Goal: Communication & Community: Answer question/provide support

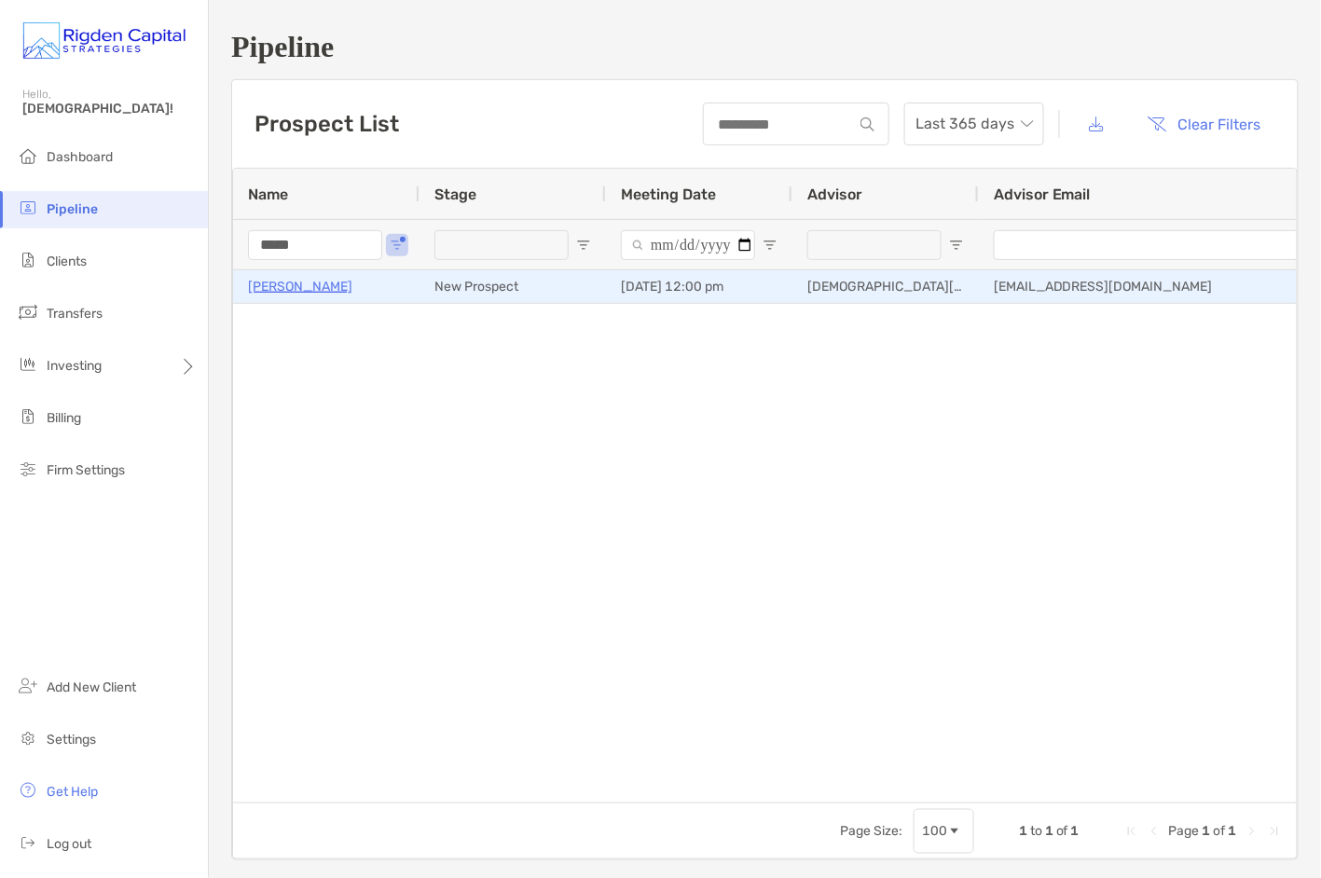
click at [292, 285] on p "[PERSON_NAME]" at bounding box center [300, 286] width 104 height 23
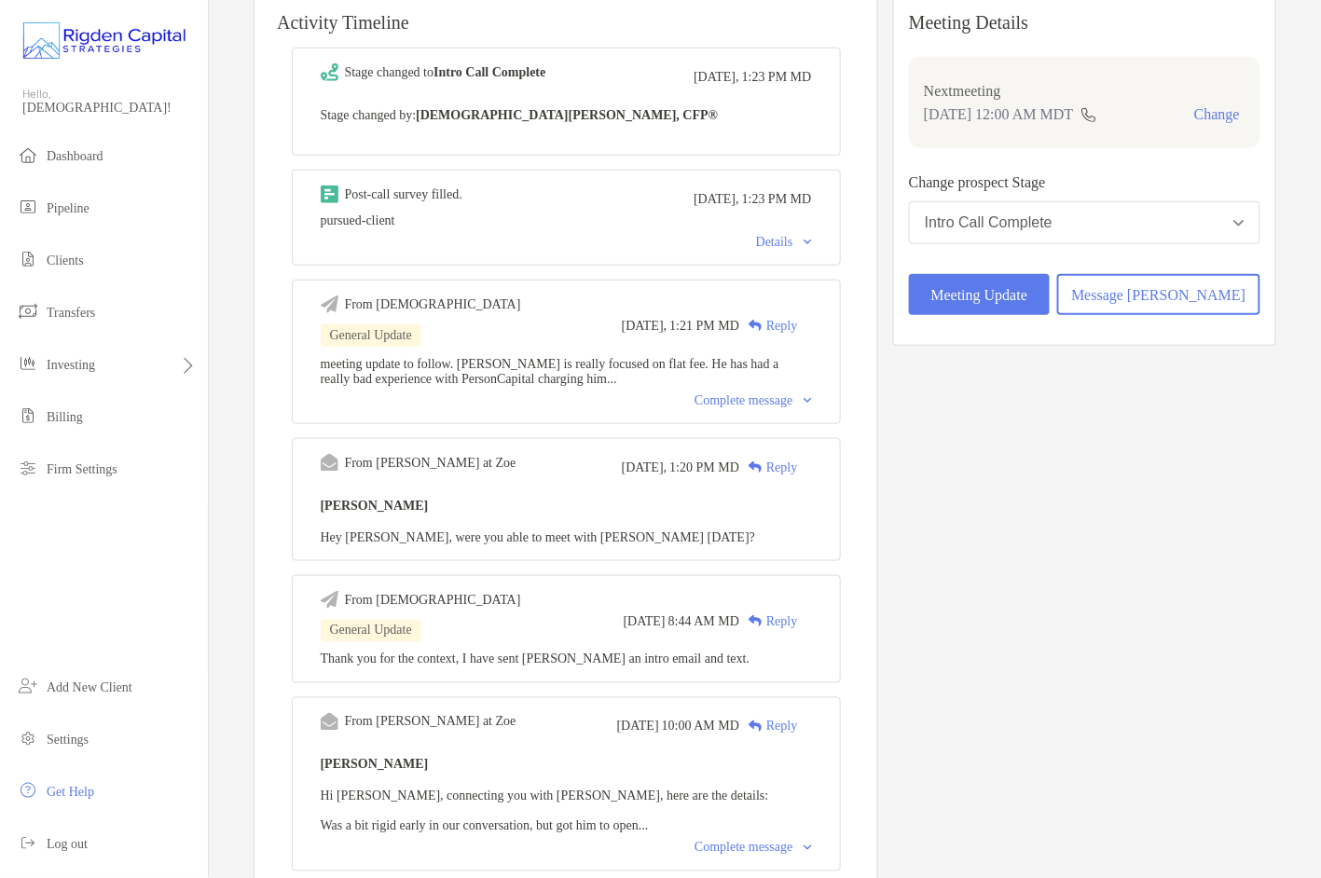
scroll to position [215, 0]
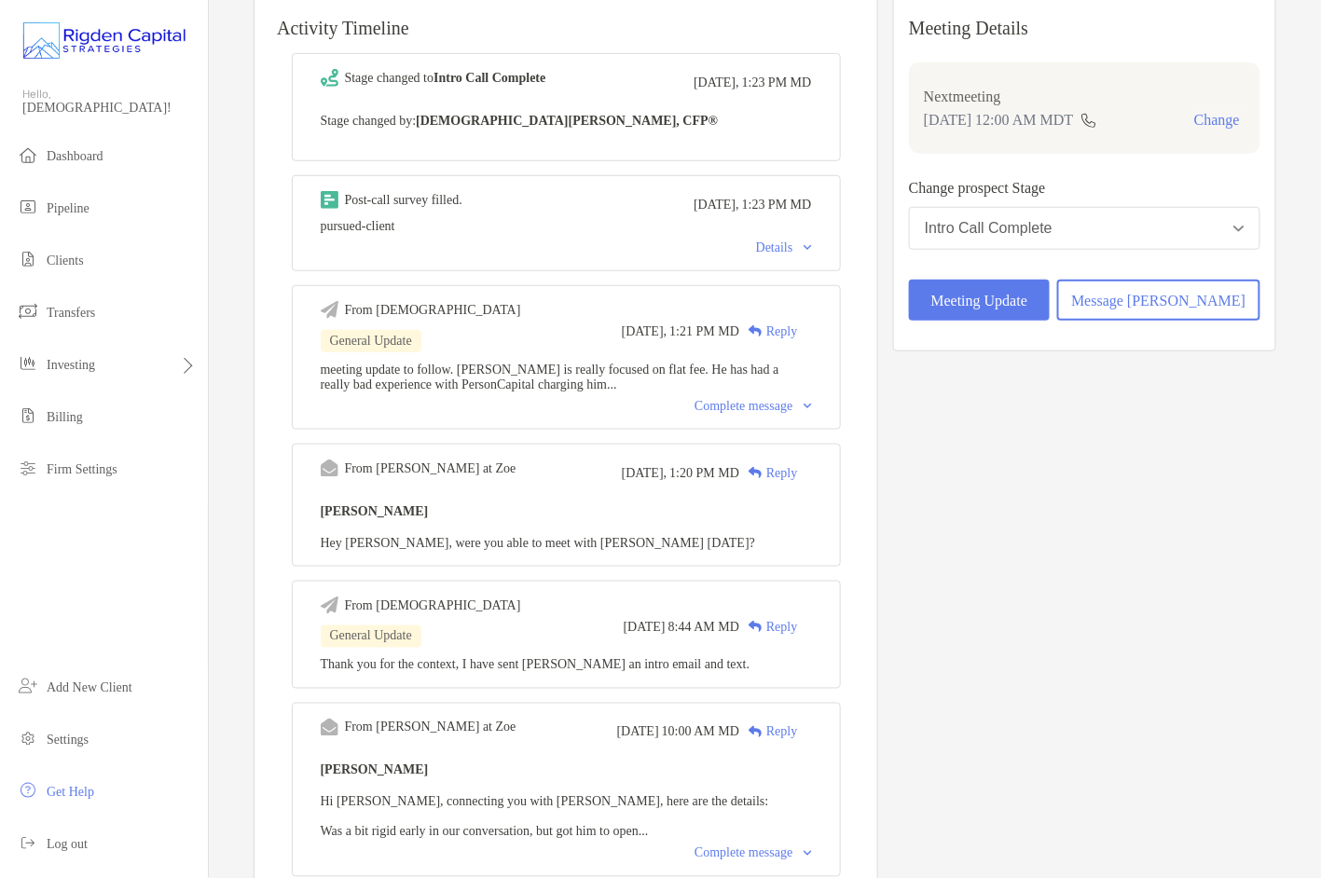
click at [728, 410] on div "Complete message" at bounding box center [752, 406] width 117 height 15
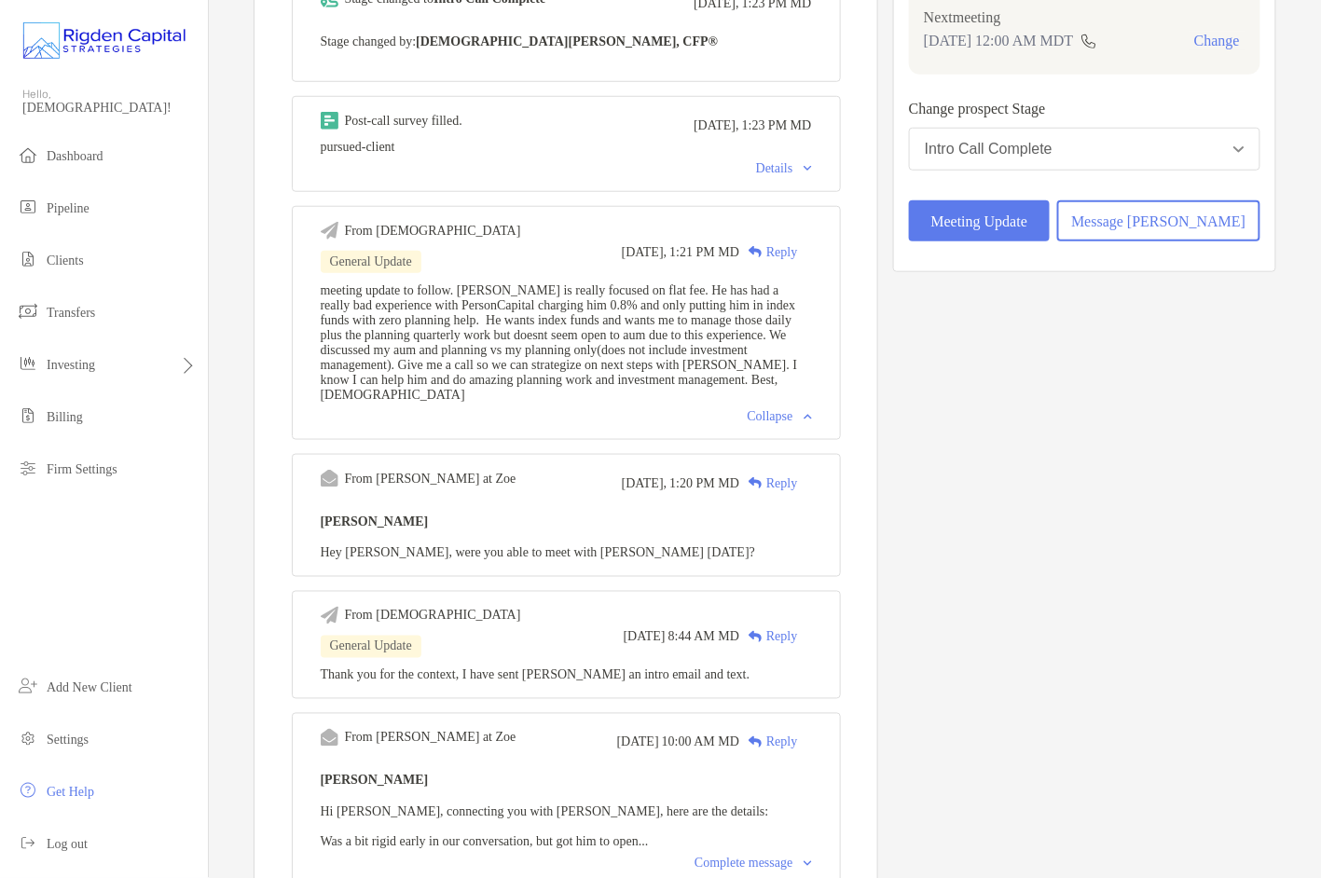
scroll to position [292, 0]
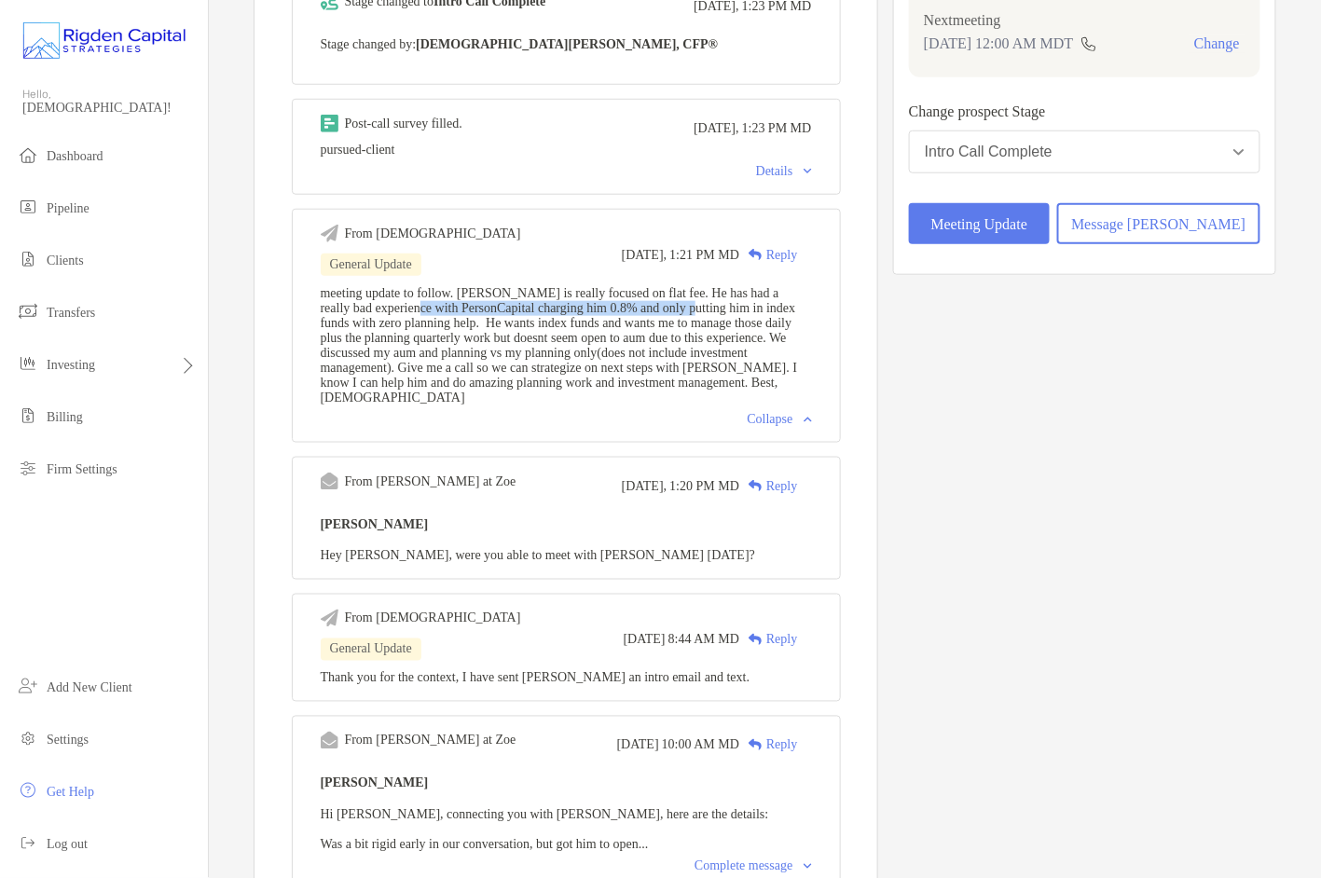
drag, startPoint x: 471, startPoint y: 314, endPoint x: 784, endPoint y: 316, distance: 313.2
click at [784, 316] on span "meeting update to follow. Kevin is really focused on flat fee. He has had a rea…" at bounding box center [559, 345] width 477 height 118
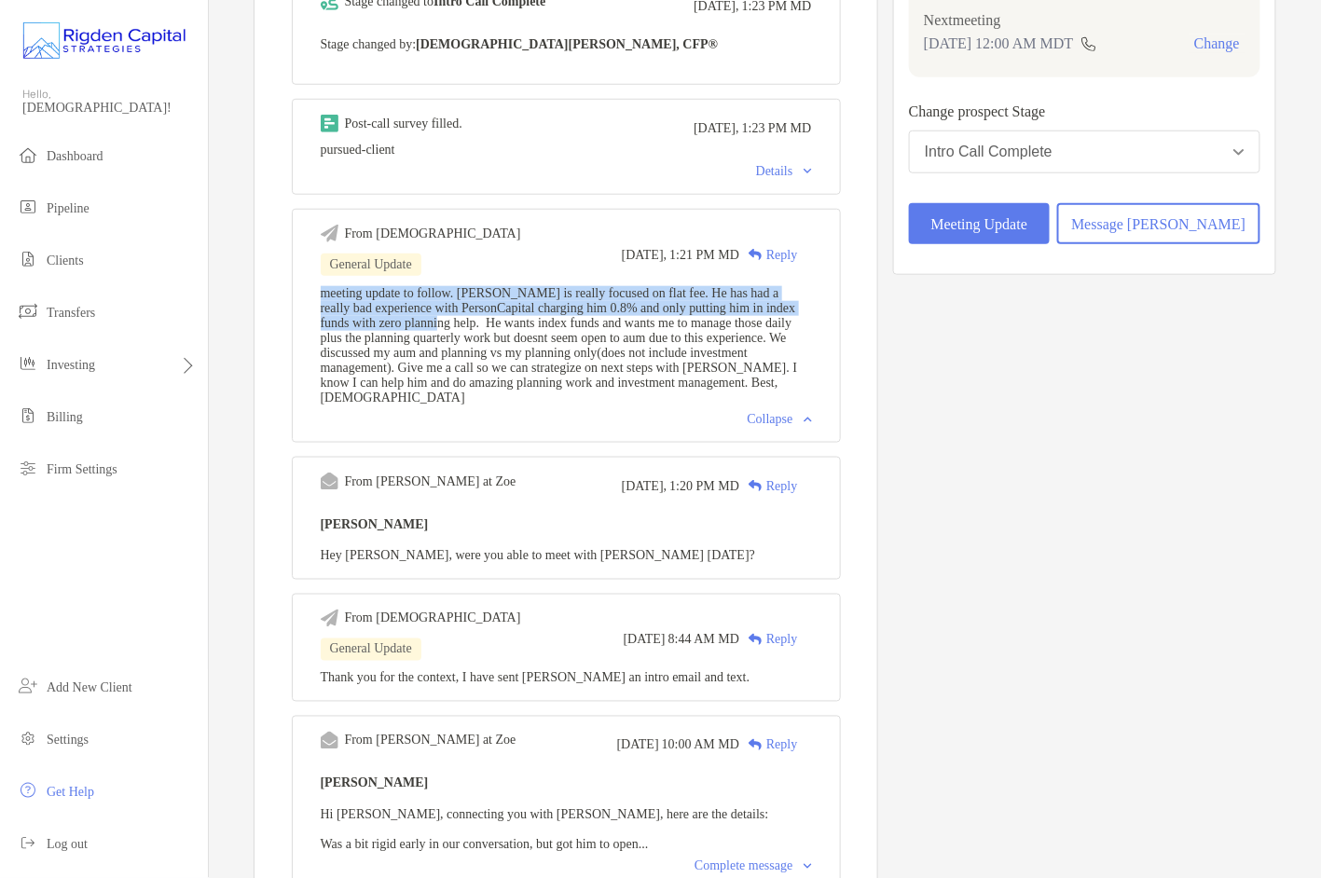
drag, startPoint x: 563, startPoint y: 331, endPoint x: 339, endPoint y: 302, distance: 225.6
click at [339, 302] on div "From Christian General Update Today, 1:21 PM MD Reply meeting update to follow.…" at bounding box center [566, 326] width 549 height 234
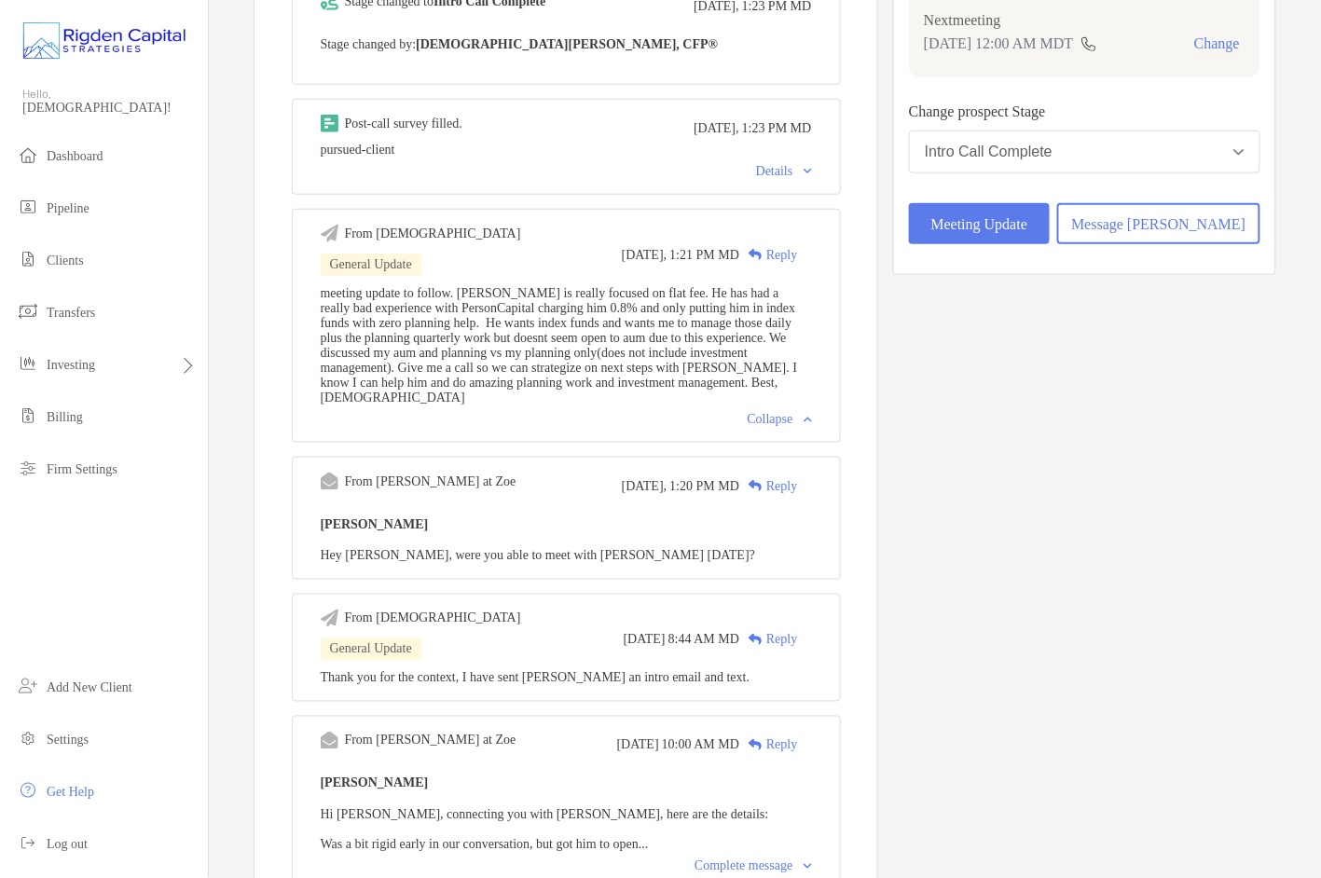
click at [476, 355] on span "meeting update to follow. Kevin is really focused on flat fee. He has had a rea…" at bounding box center [559, 345] width 477 height 118
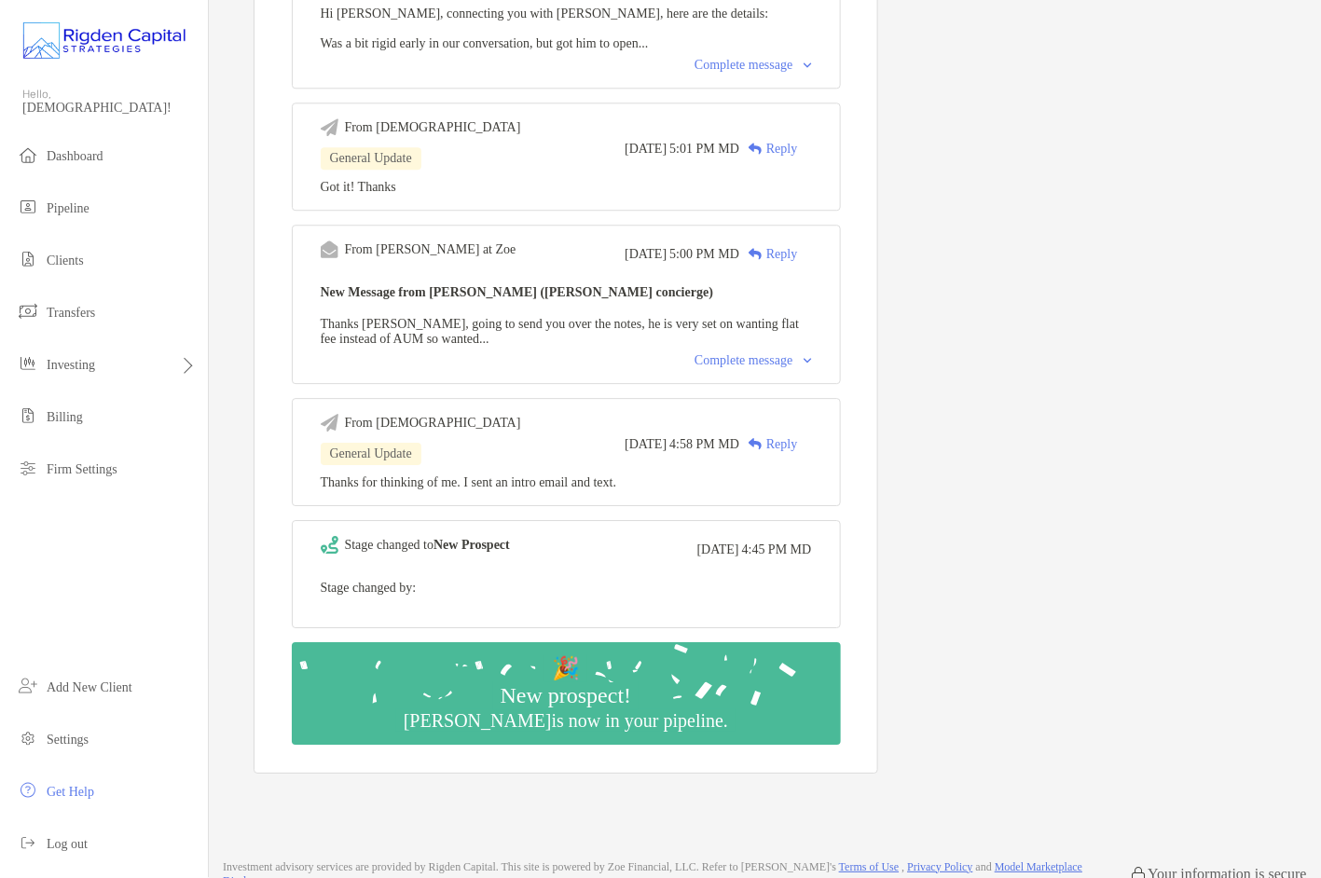
scroll to position [1098, 0]
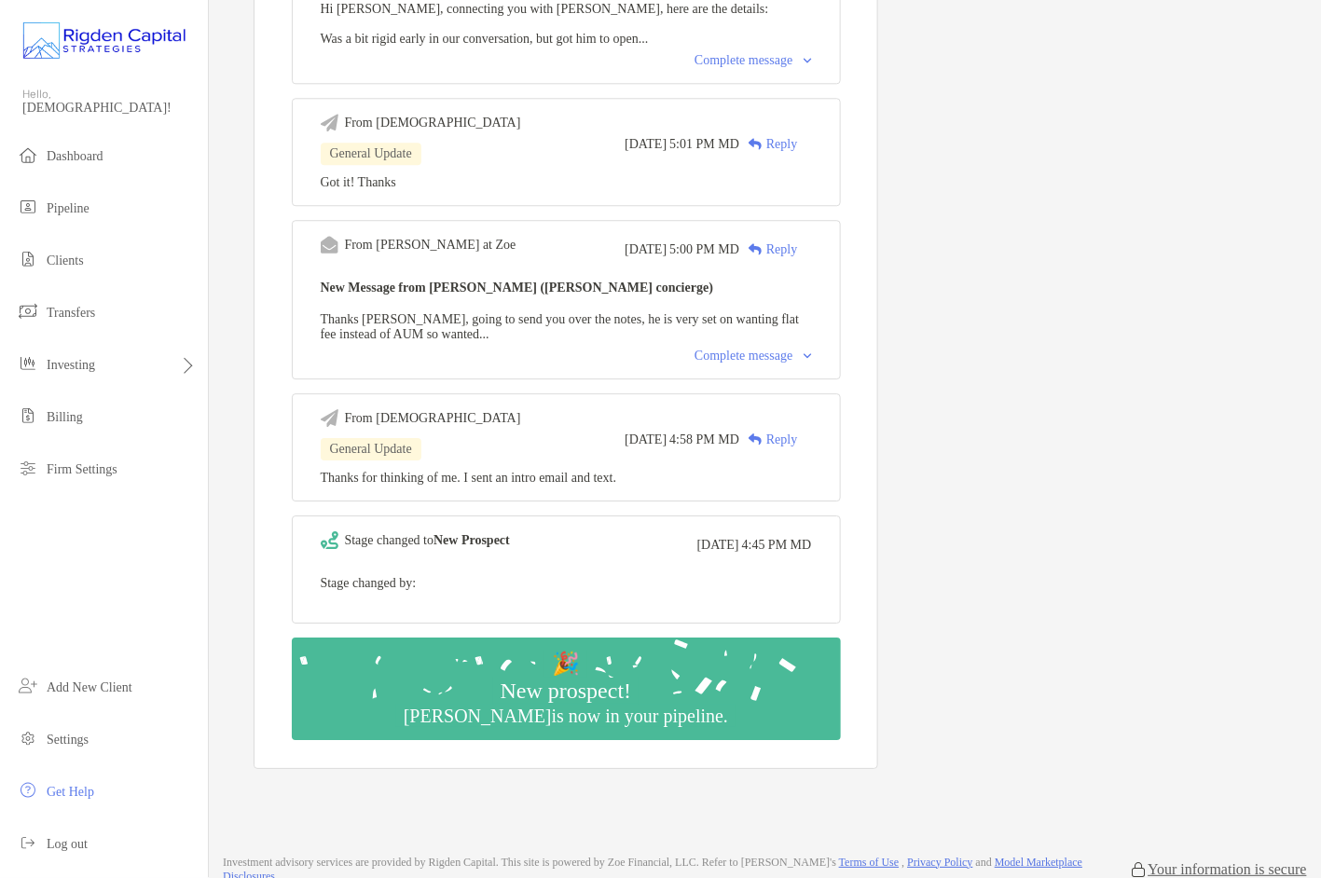
click at [771, 364] on div "Complete message" at bounding box center [752, 356] width 117 height 15
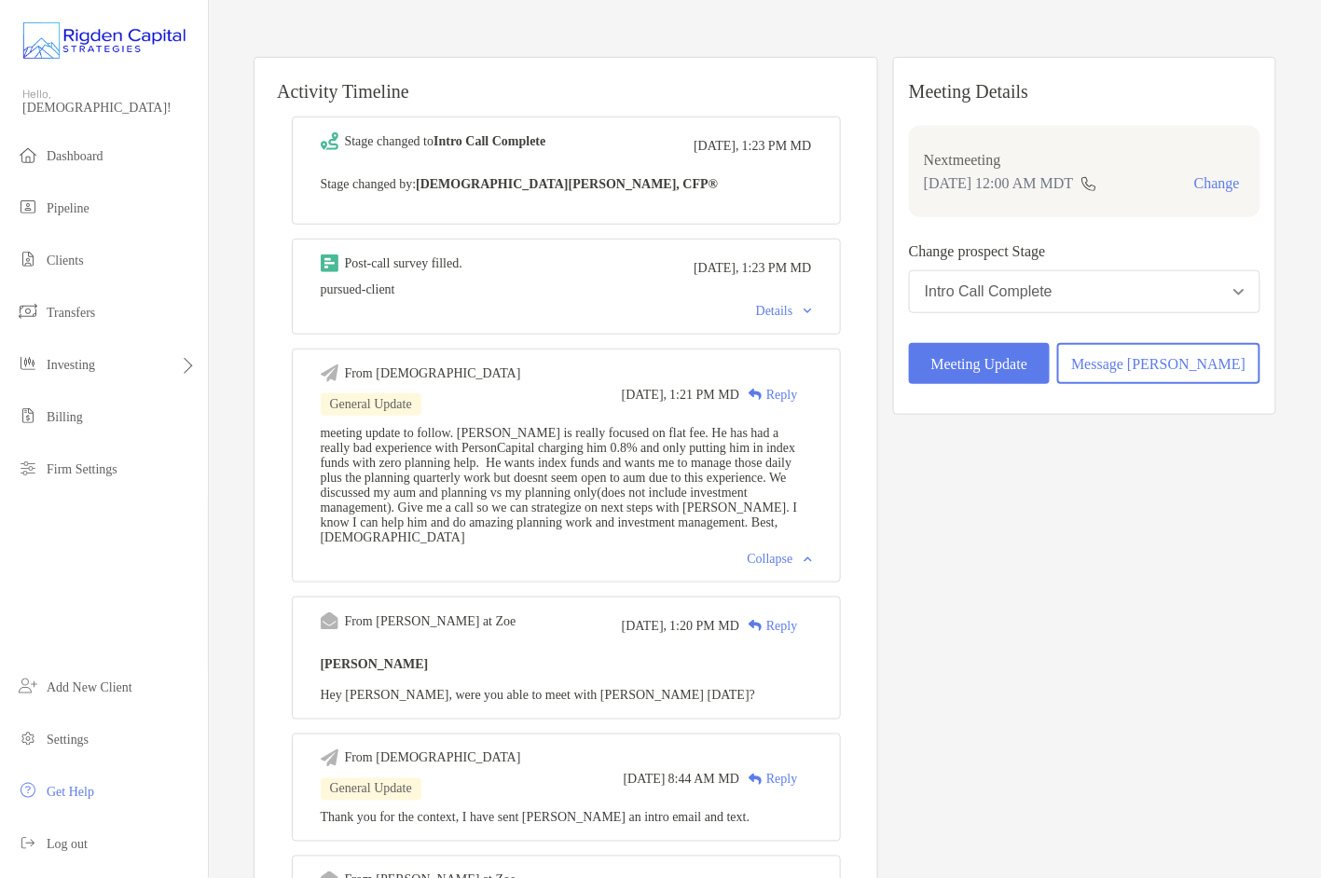
scroll to position [147, 0]
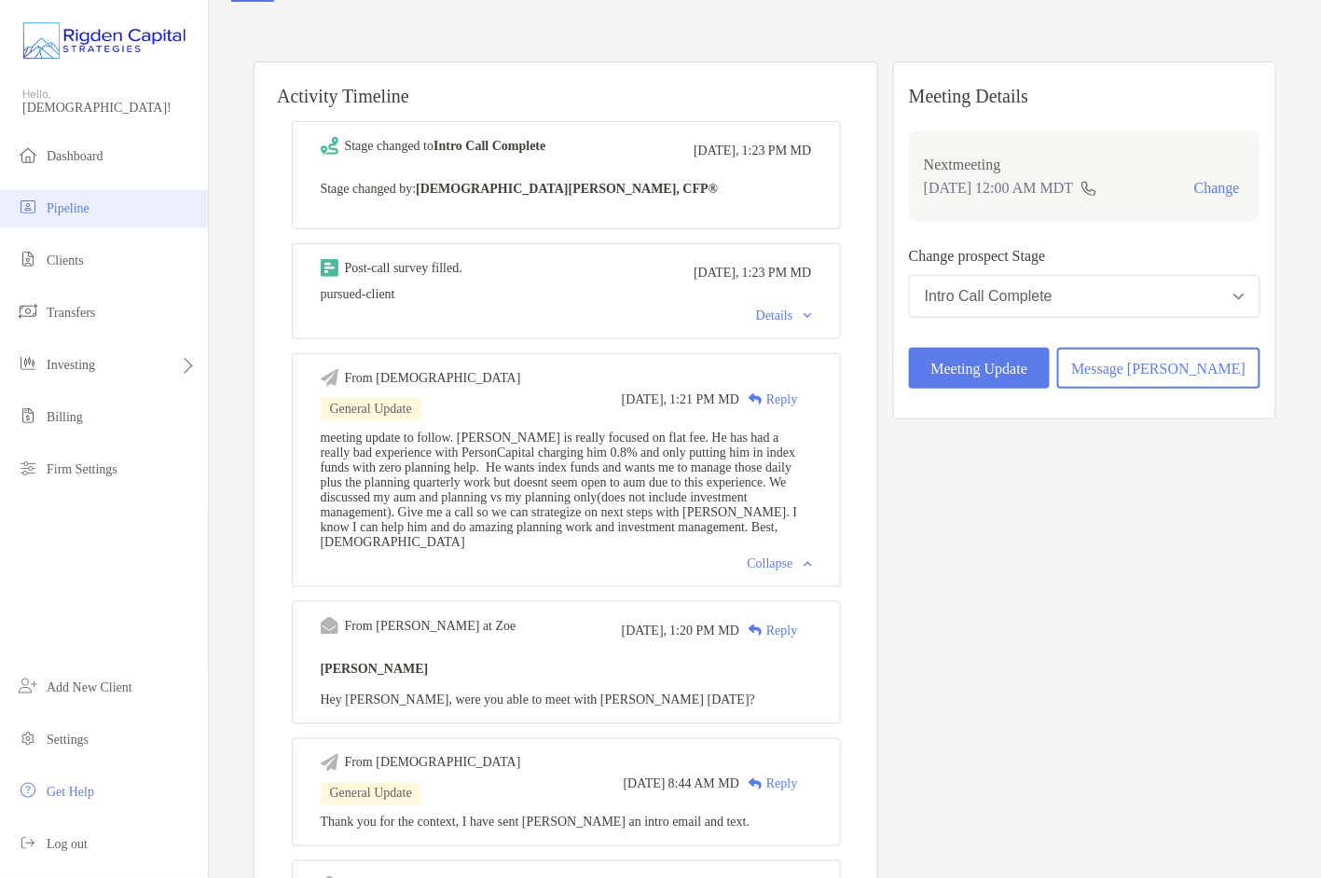
click at [67, 212] on span "Pipeline" at bounding box center [68, 208] width 43 height 14
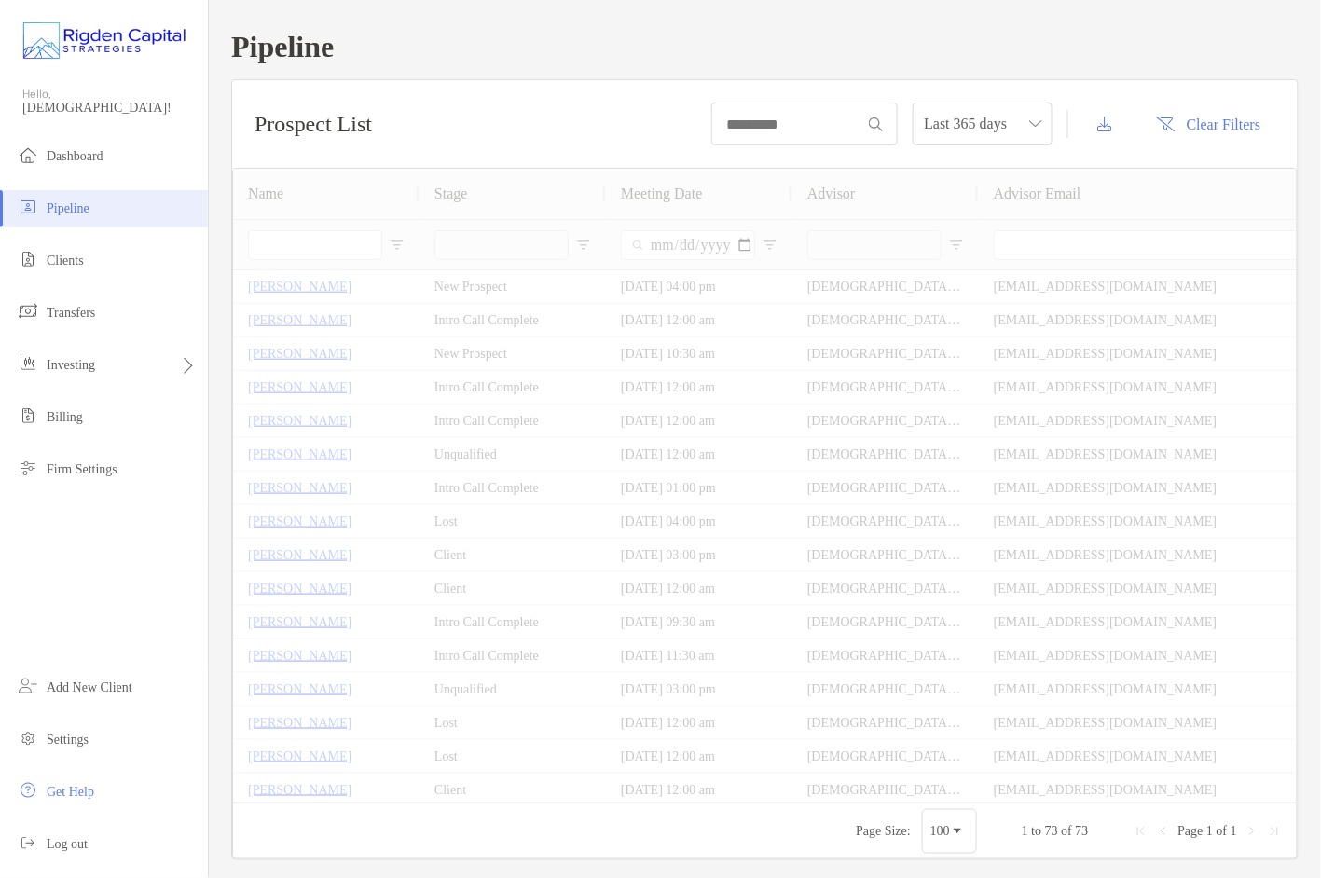
type input "*****"
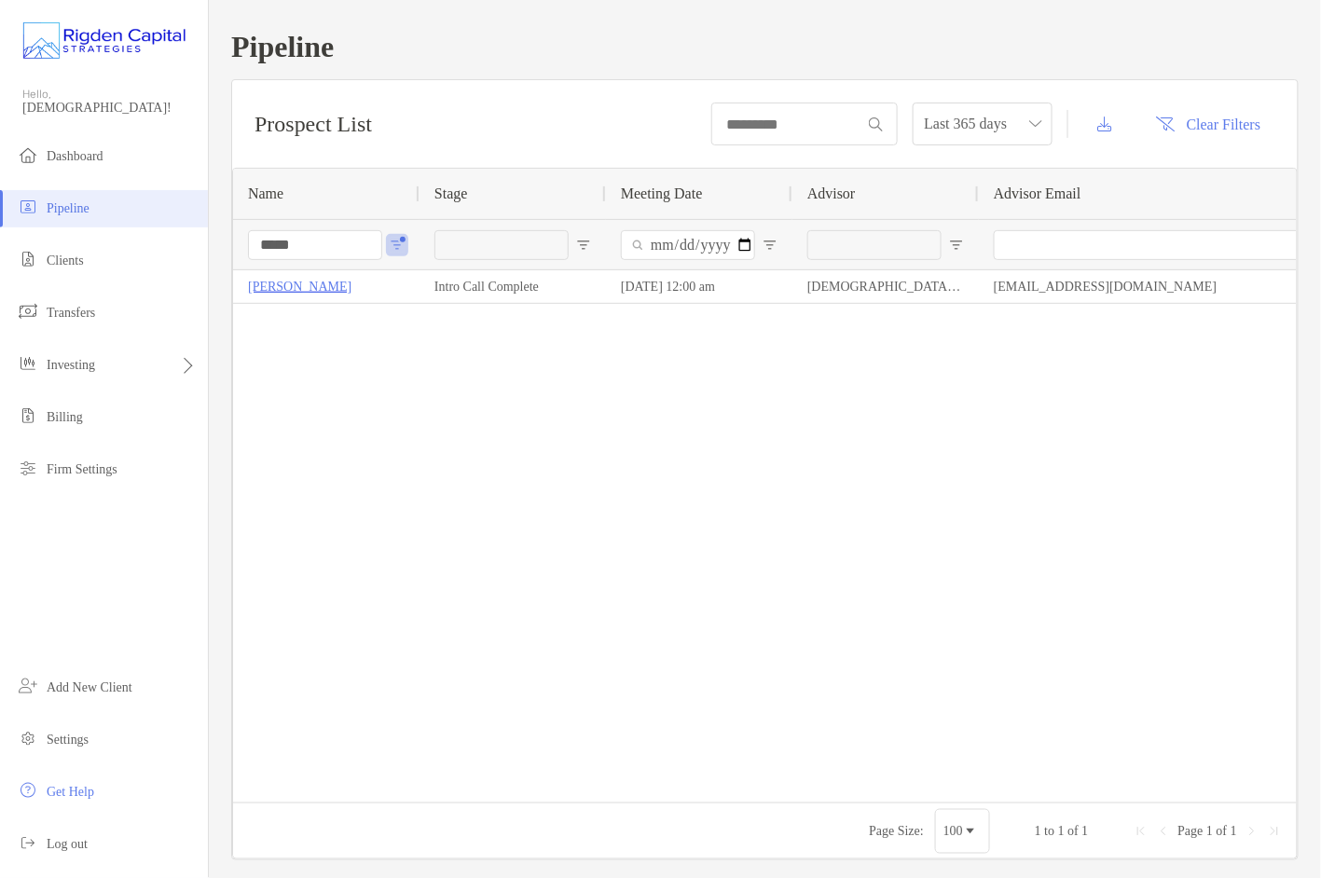
drag, startPoint x: 270, startPoint y: 248, endPoint x: 209, endPoint y: 249, distance: 61.5
click at [209, 249] on div "Pipeline Prospect List Last 365 days Clear Filters 1 to 1 of 1. Page 1 of 1 Nam…" at bounding box center [765, 445] width 1112 height 890
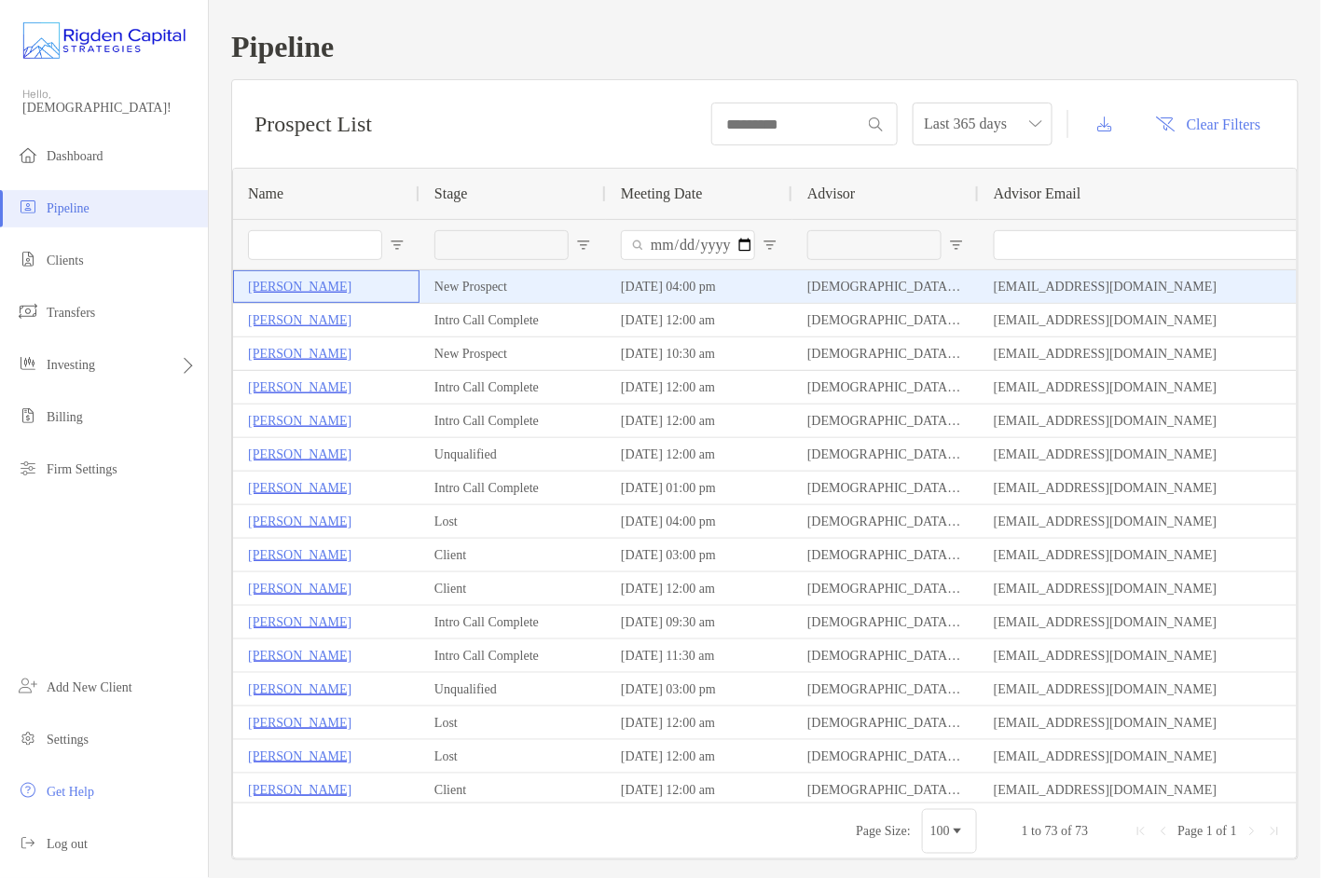
click at [341, 289] on p "Brigido Pocasangre" at bounding box center [299, 286] width 103 height 23
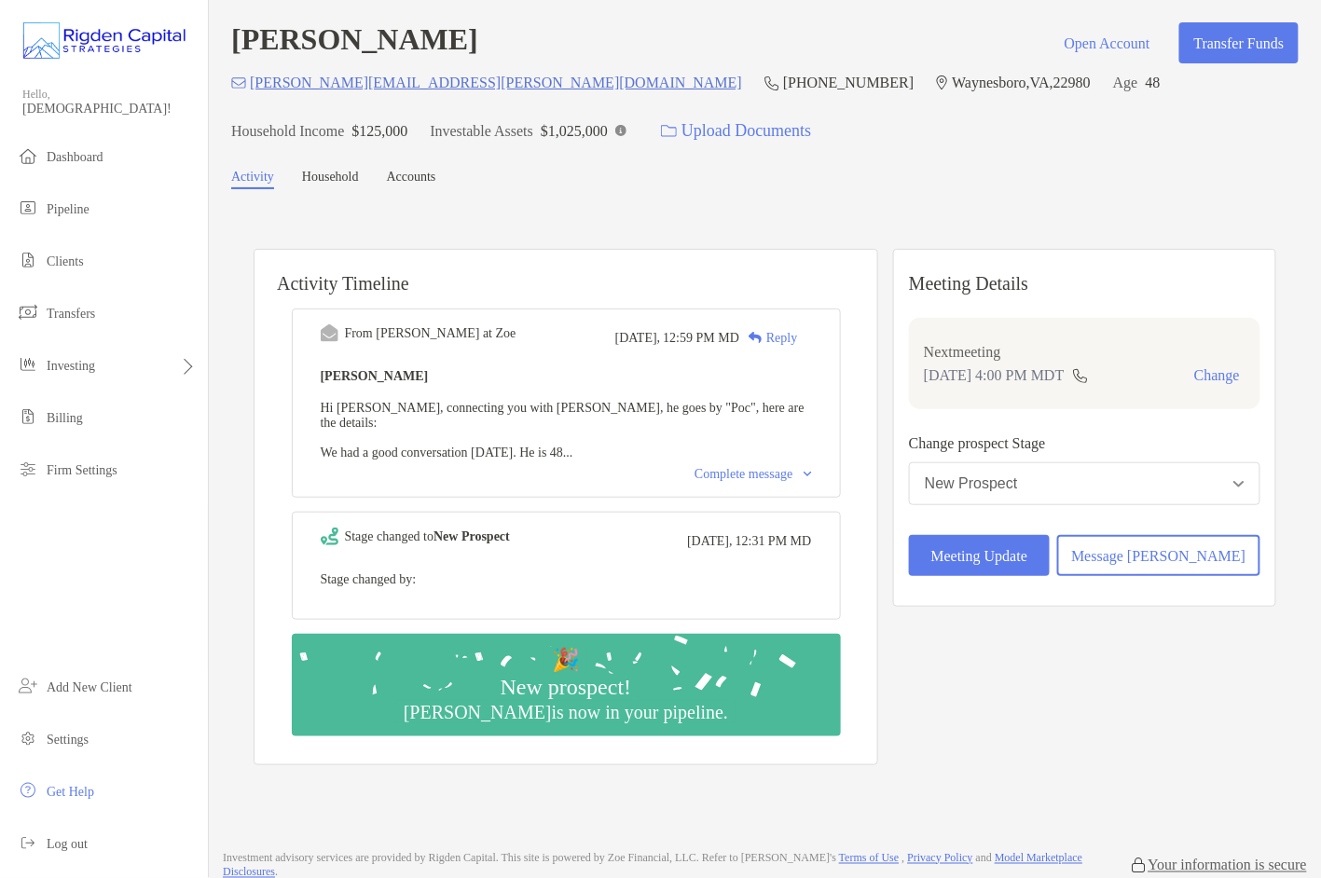
click at [741, 467] on div "Complete message" at bounding box center [752, 474] width 117 height 15
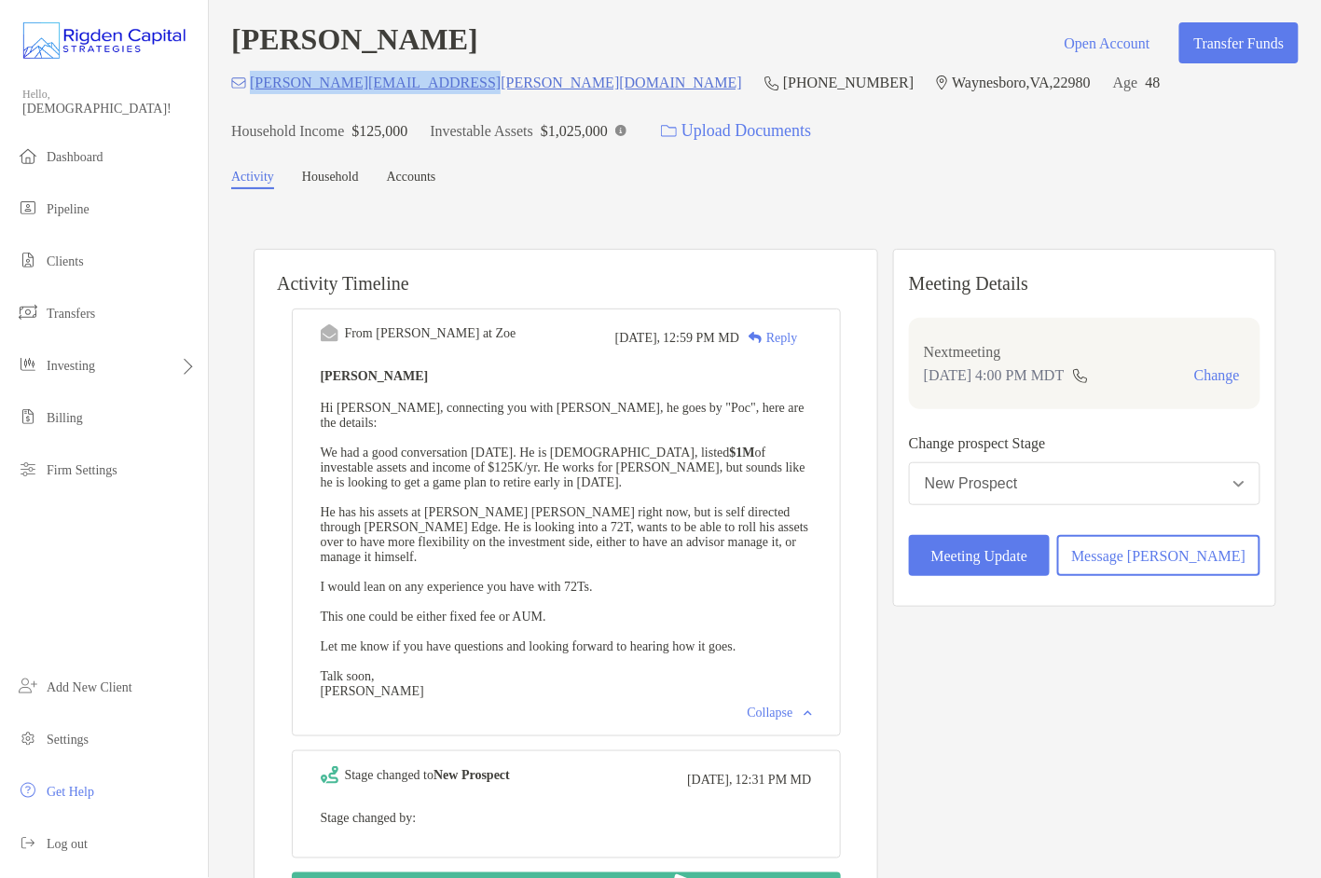
drag, startPoint x: 475, startPoint y: 83, endPoint x: 253, endPoint y: 88, distance: 222.8
click at [253, 88] on div "[PERSON_NAME][EMAIL_ADDRESS][PERSON_NAME][DOMAIN_NAME] [PHONE_NUMBER] [GEOGRAPH…" at bounding box center [764, 111] width 1067 height 80
copy p "[PERSON_NAME][EMAIL_ADDRESS][PERSON_NAME][DOMAIN_NAME]"
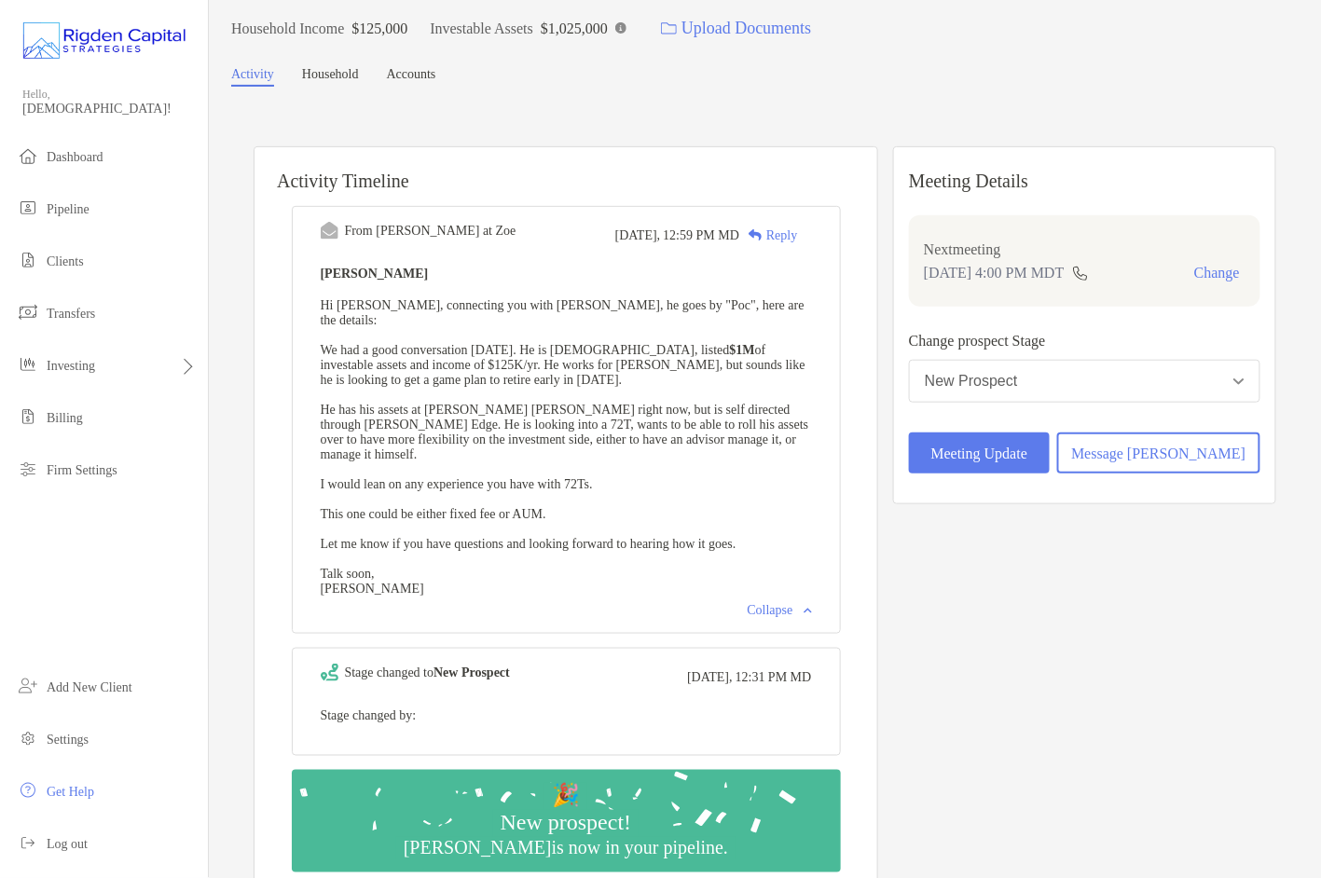
scroll to position [110, 0]
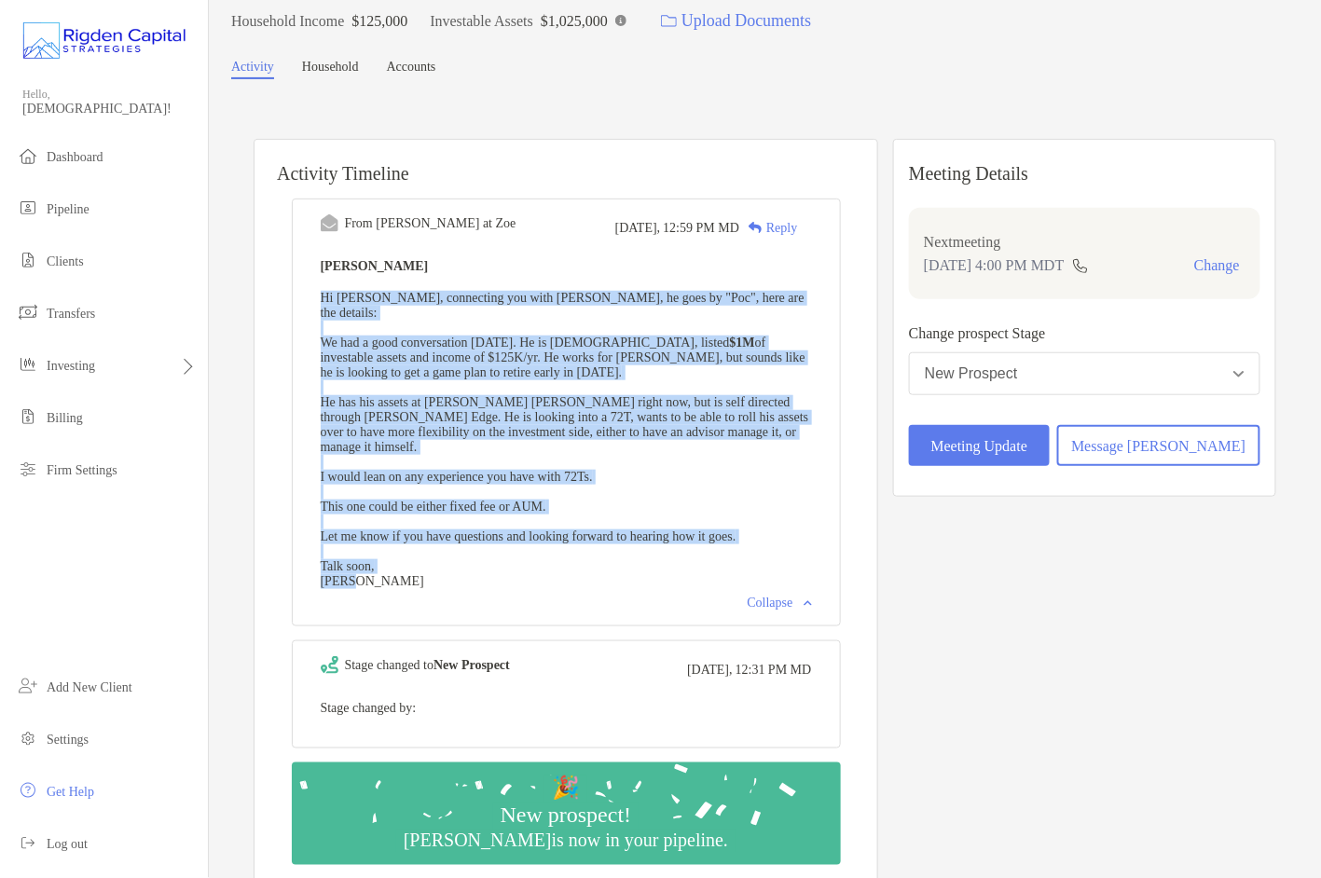
drag, startPoint x: 348, startPoint y: 299, endPoint x: 435, endPoint y: 576, distance: 290.4
click at [435, 576] on div "[PERSON_NAME] Hi [PERSON_NAME], connecting you with [PERSON_NAME], he goes by "…" at bounding box center [566, 421] width 491 height 335
copy span "Hi [PERSON_NAME], connecting you with [PERSON_NAME], he goes by "Poc", here are…"
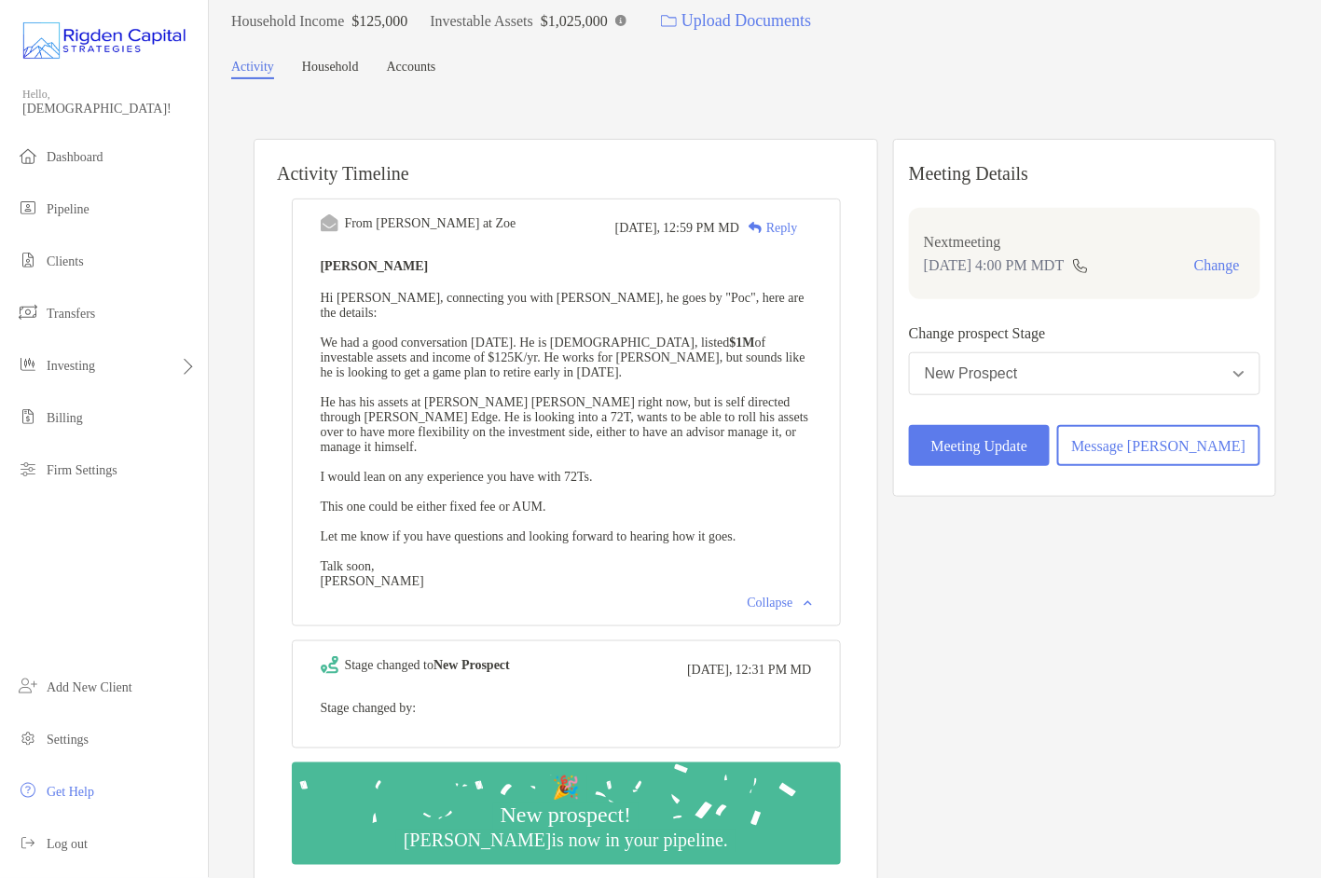
click at [797, 225] on div "Reply" at bounding box center [768, 228] width 58 height 20
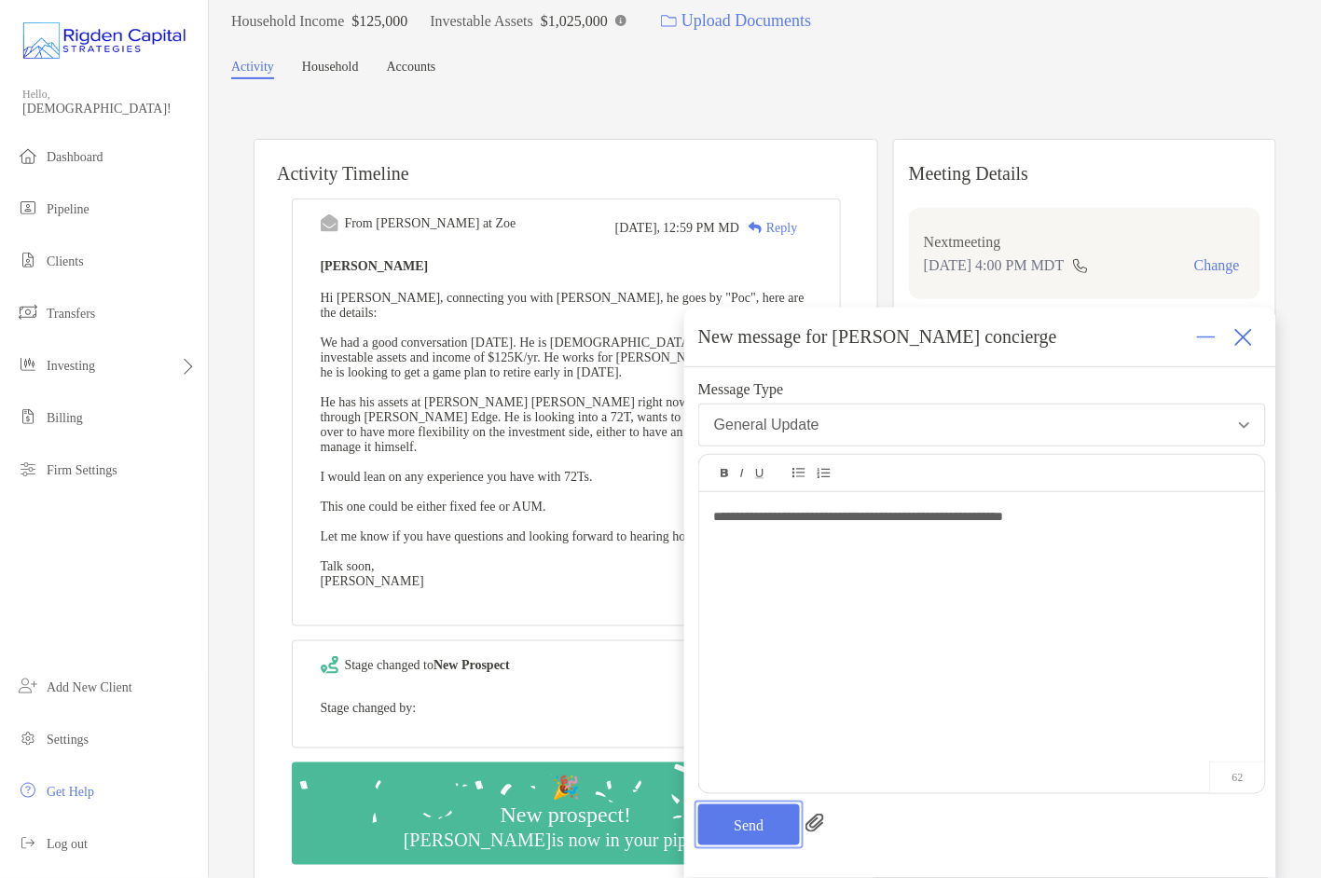
click at [772, 829] on button "Send" at bounding box center [749, 824] width 102 height 41
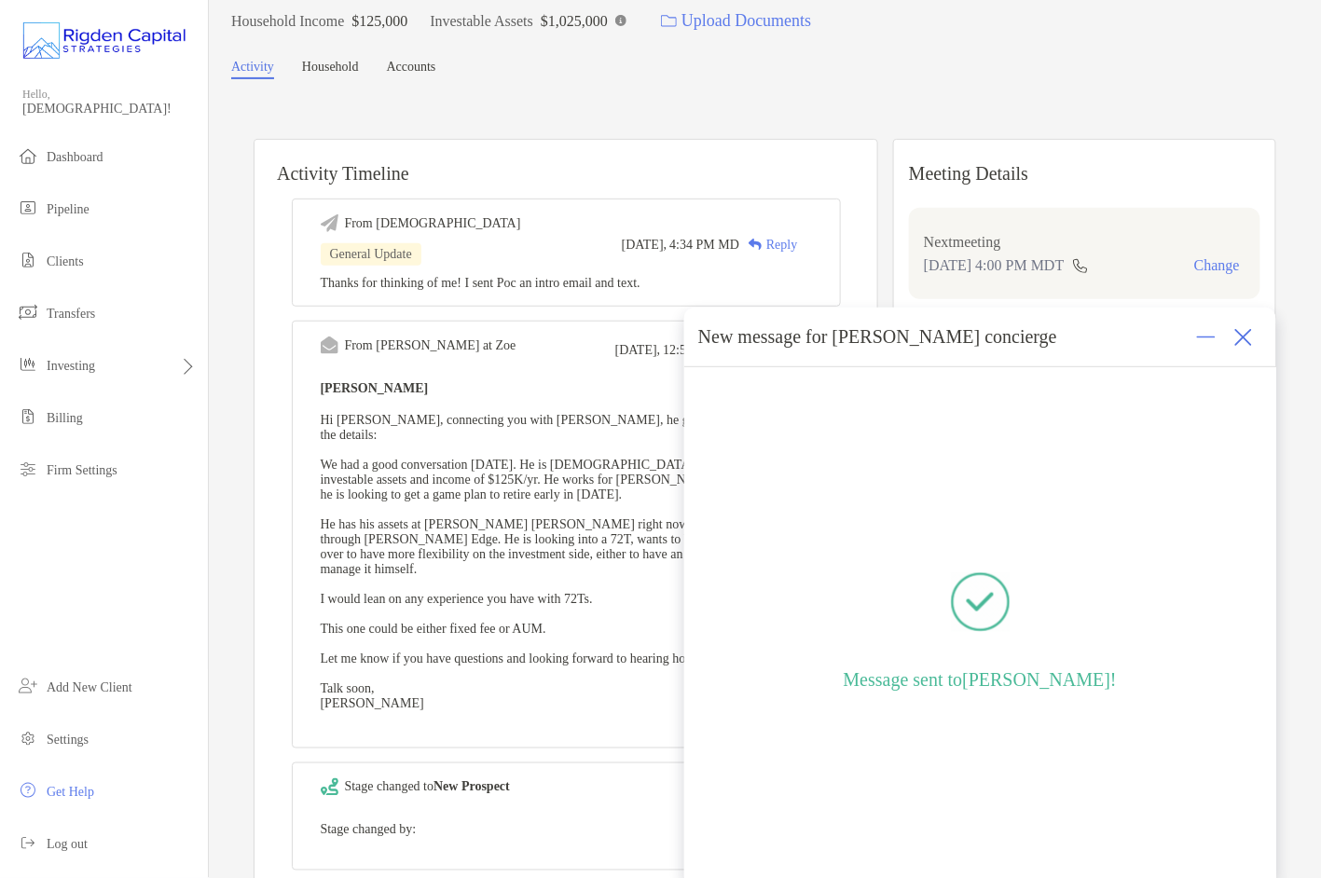
click at [1249, 339] on img at bounding box center [1243, 337] width 19 height 19
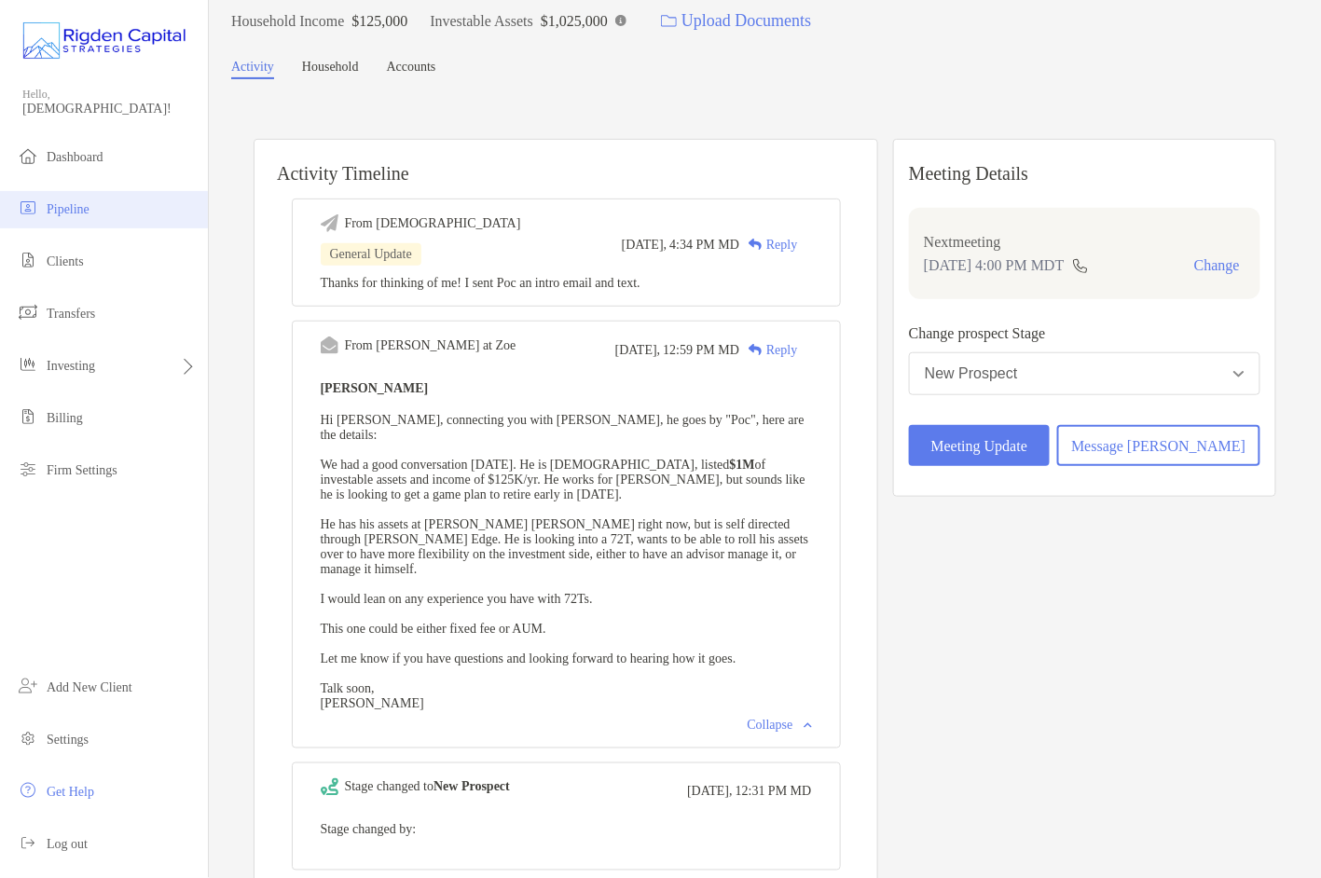
click at [74, 214] on span "Pipeline" at bounding box center [68, 209] width 43 height 14
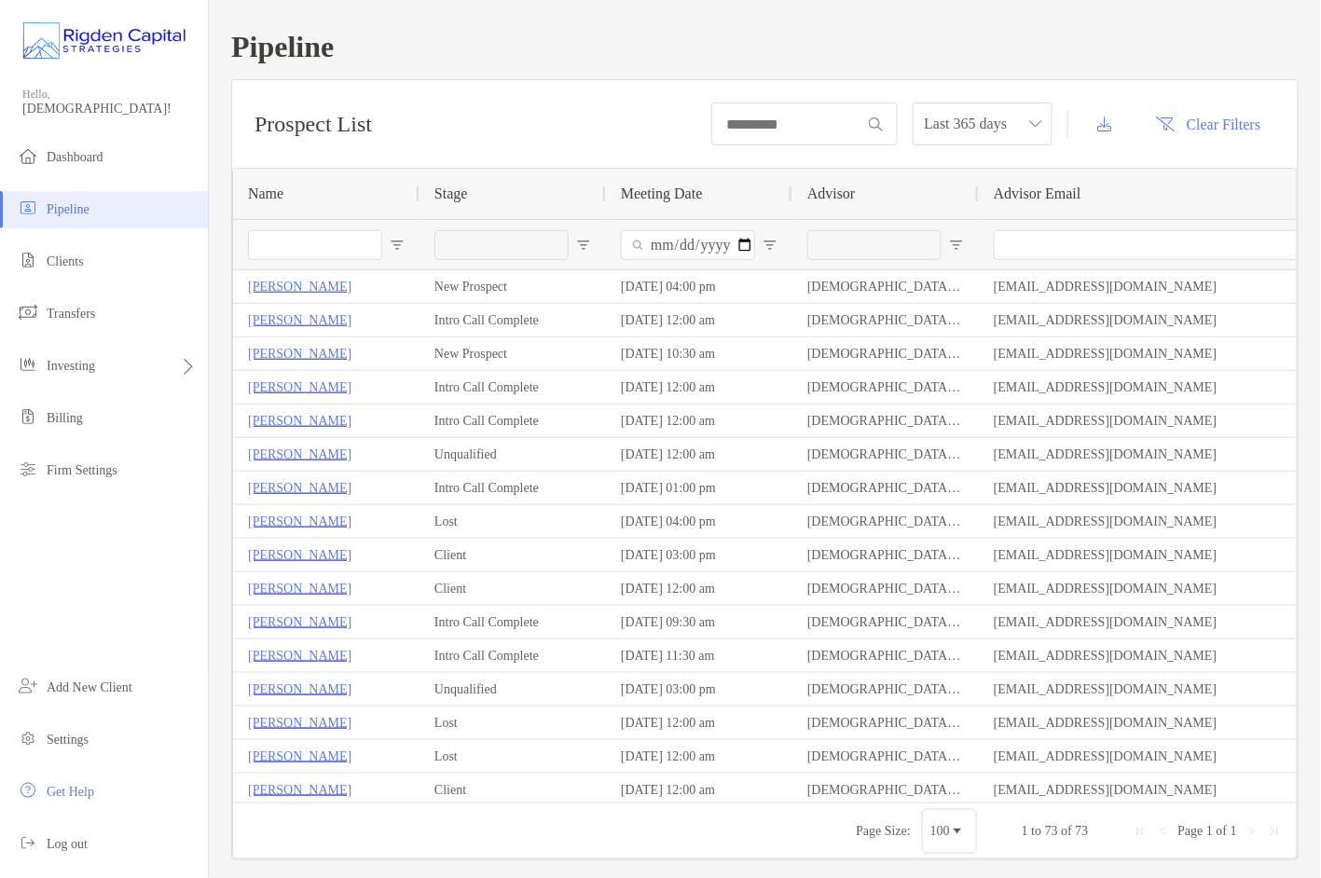
click at [341, 247] on input "Name Filter Input" at bounding box center [315, 245] width 134 height 30
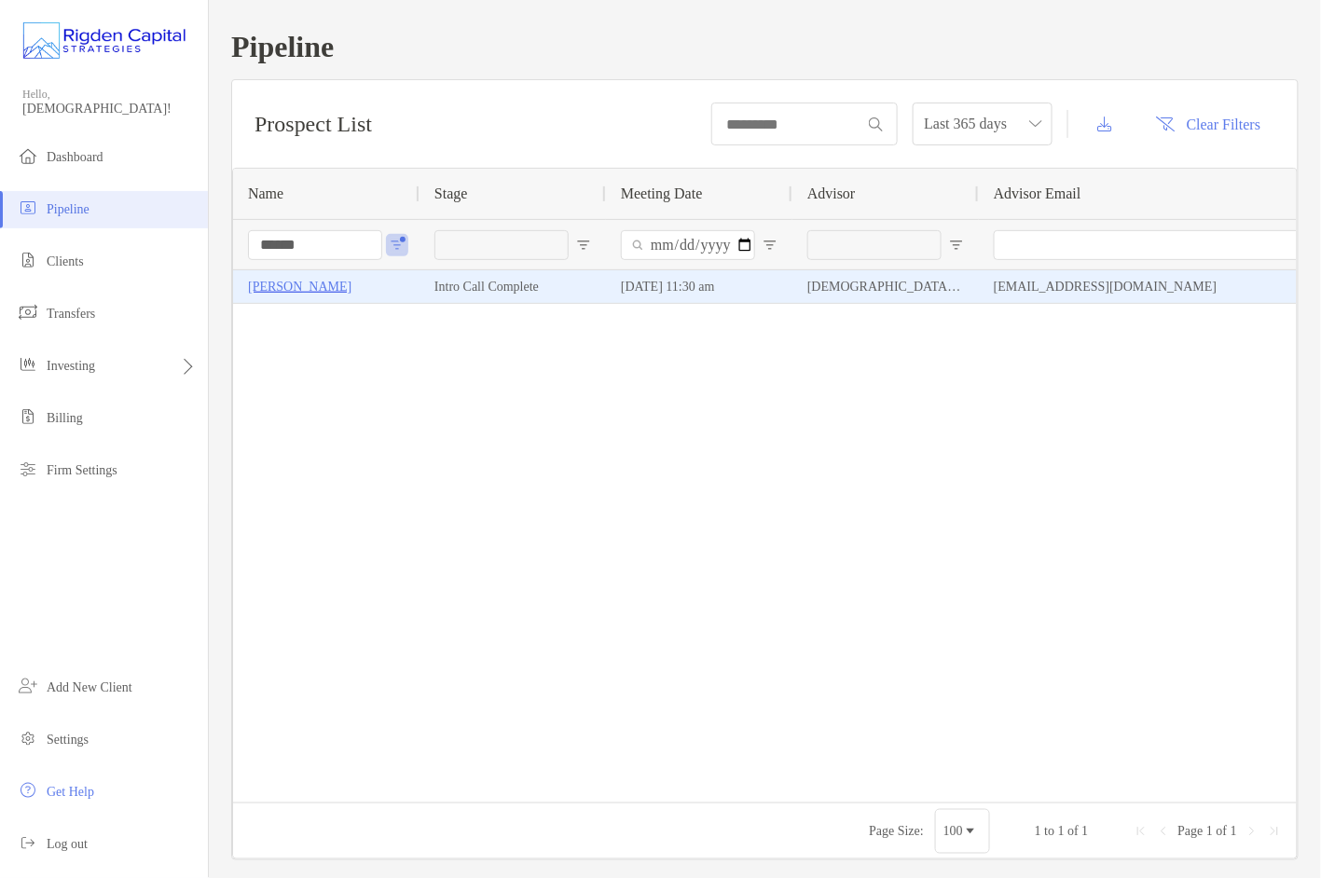
type input "******"
click at [323, 287] on p "[PERSON_NAME]" at bounding box center [299, 286] width 103 height 23
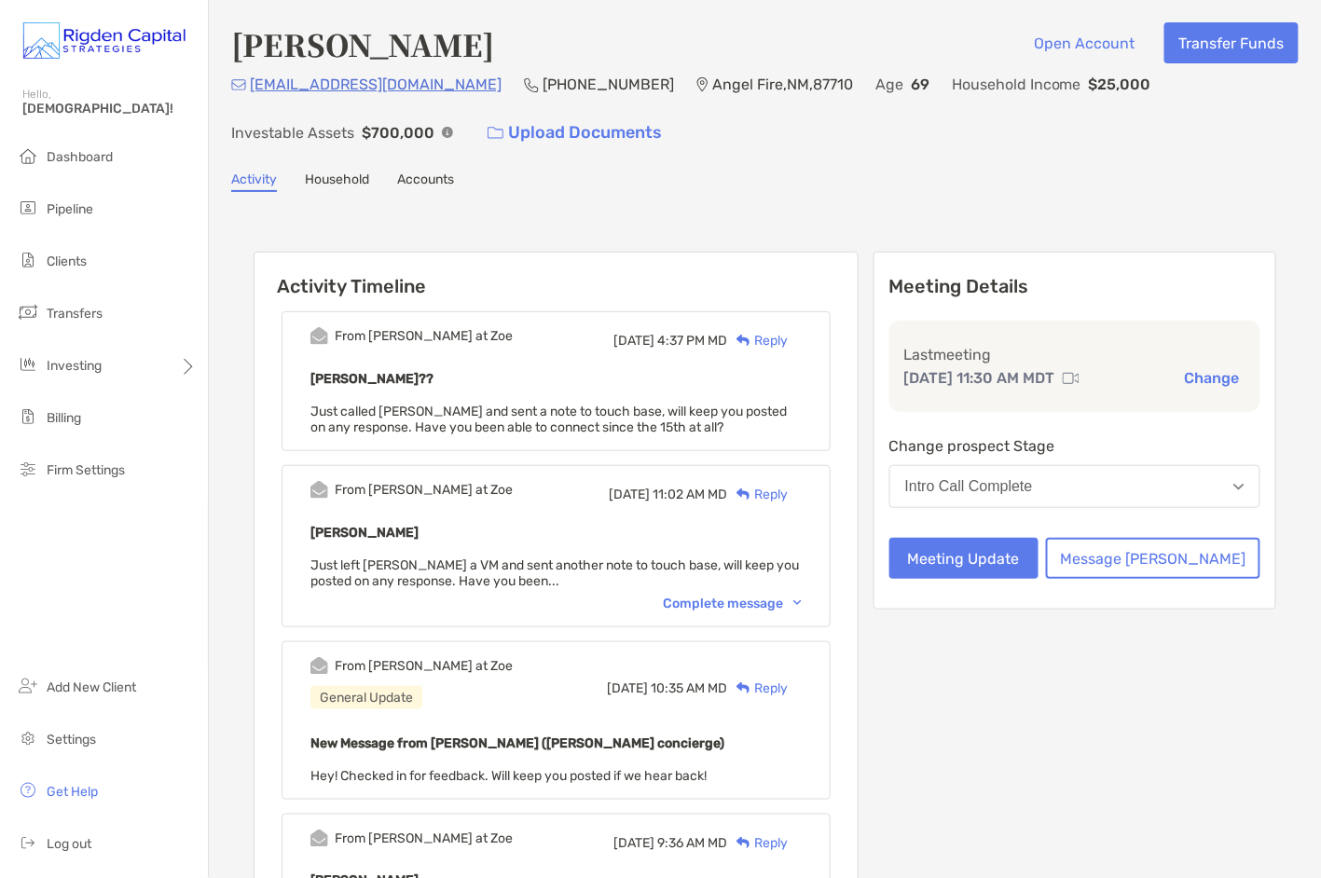
click at [788, 337] on div "Reply" at bounding box center [757, 341] width 61 height 20
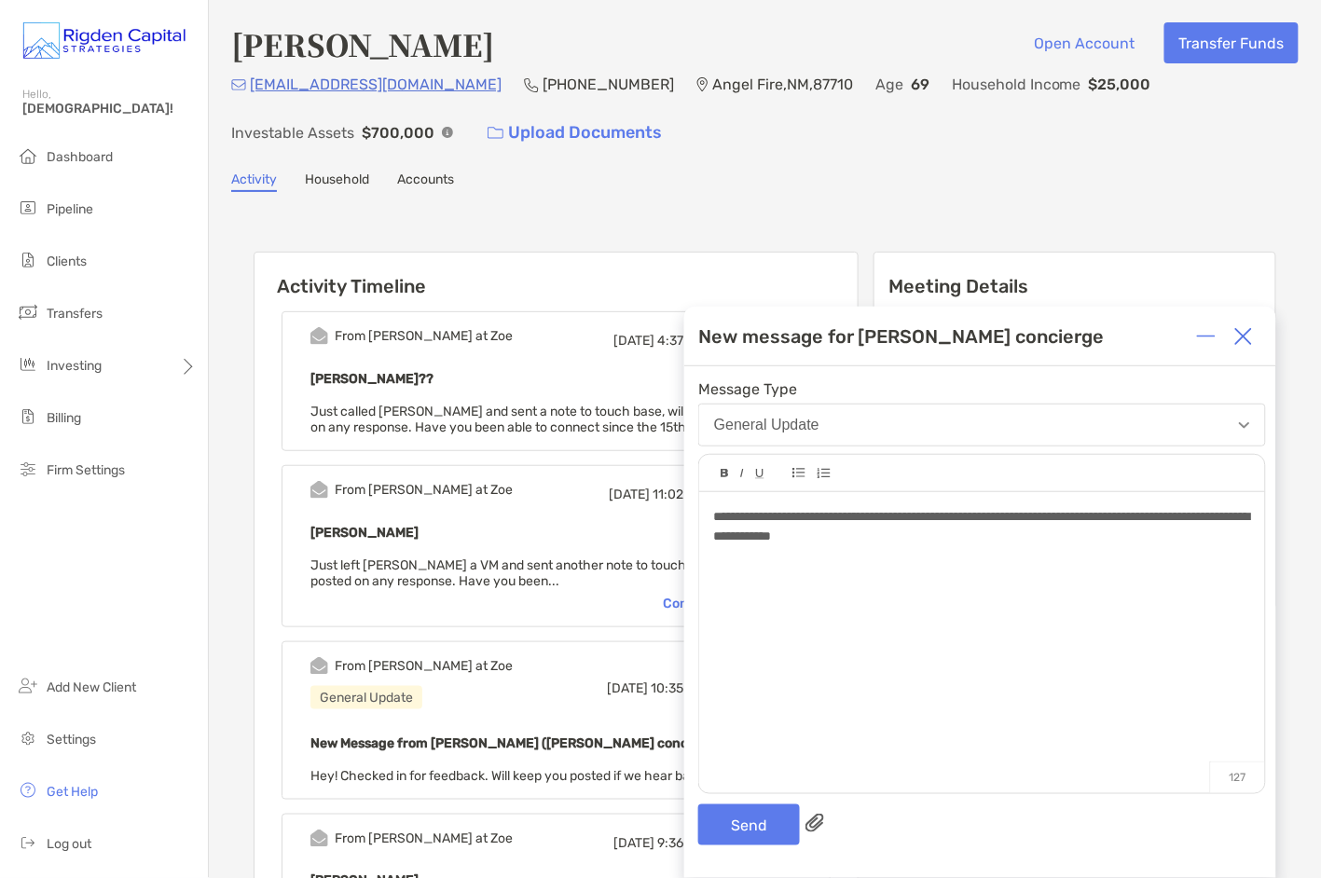
drag, startPoint x: 1165, startPoint y: 521, endPoint x: 1179, endPoint y: 568, distance: 48.7
click at [1167, 525] on span "**********" at bounding box center [981, 526] width 537 height 33
click at [945, 540] on div "**********" at bounding box center [981, 526] width 537 height 39
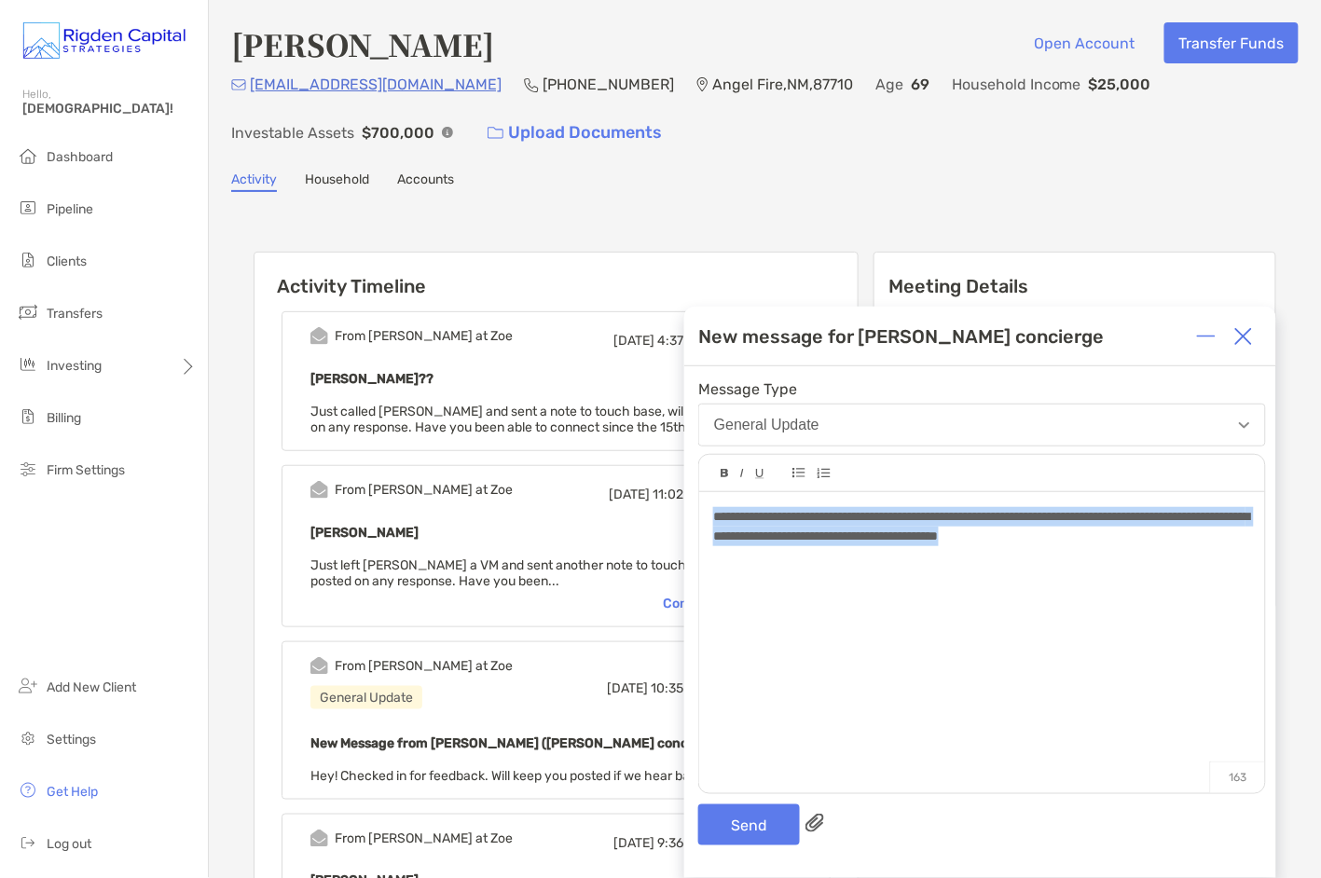
drag, startPoint x: 1081, startPoint y: 541, endPoint x: 701, endPoint y: 521, distance: 380.8
click at [701, 521] on div "**********" at bounding box center [982, 633] width 566 height 282
copy span "**********"
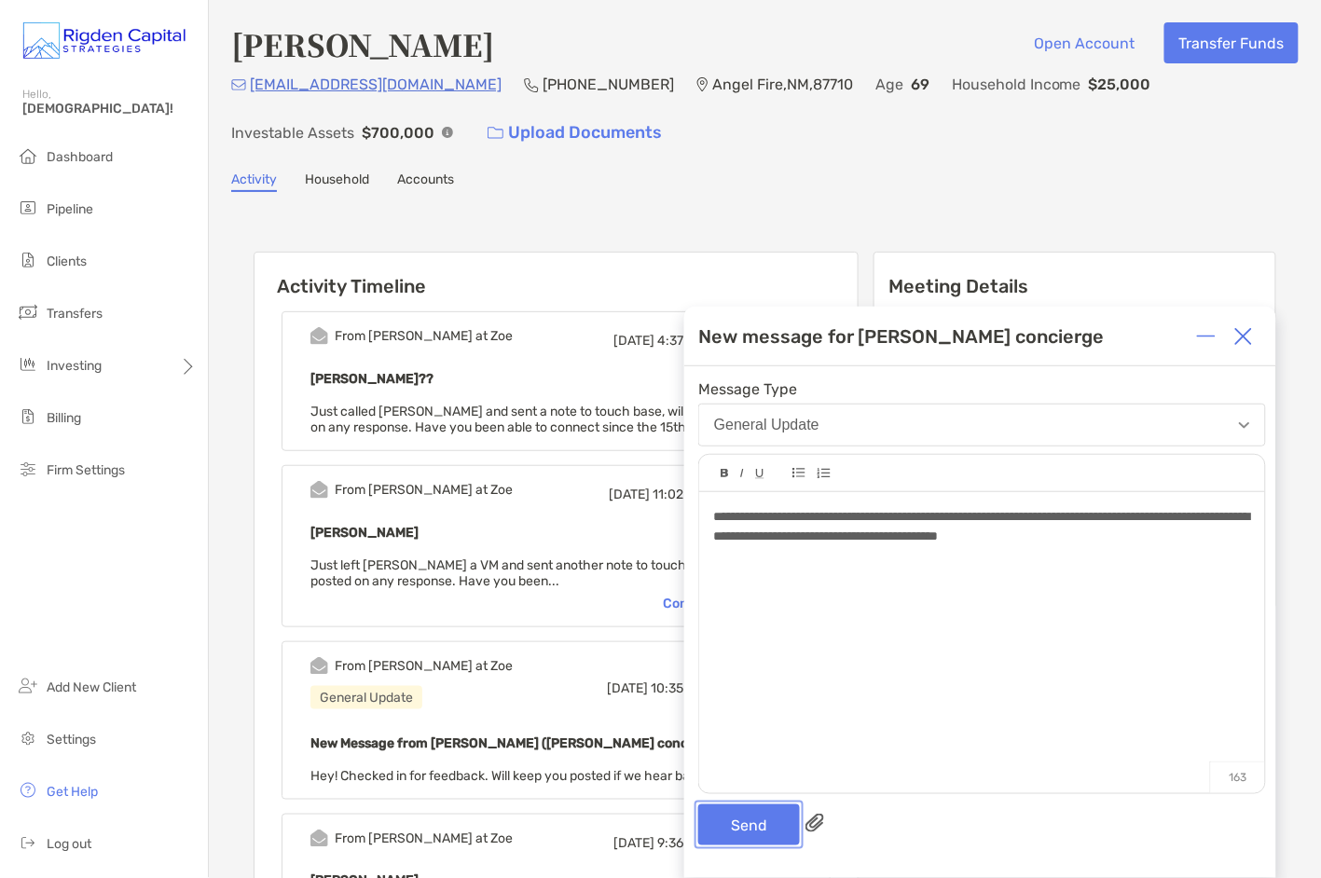
click at [767, 829] on button "Send" at bounding box center [749, 824] width 102 height 41
